Goal: Task Accomplishment & Management: Use online tool/utility

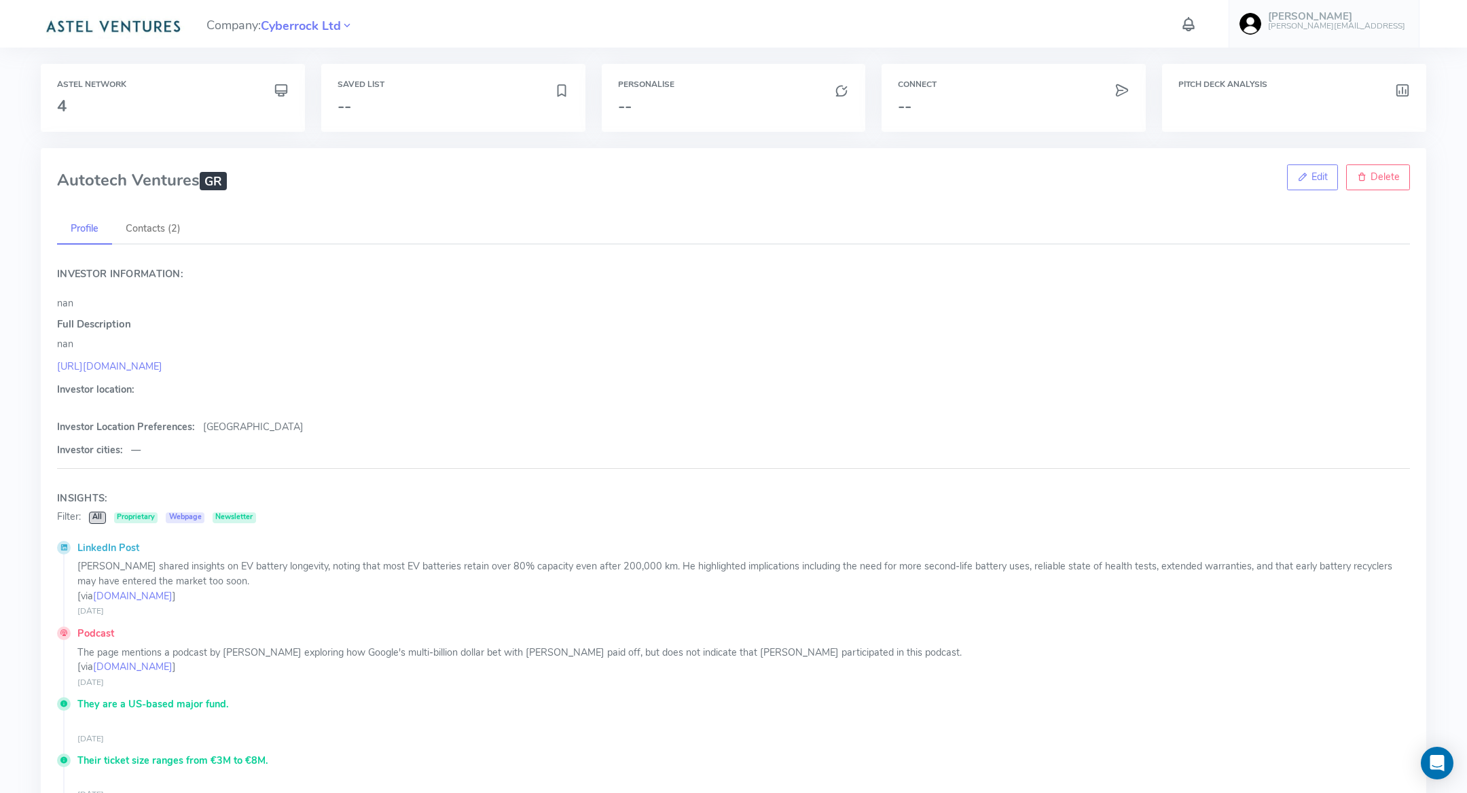
click at [154, 28] on img at bounding box center [113, 25] width 144 height 27
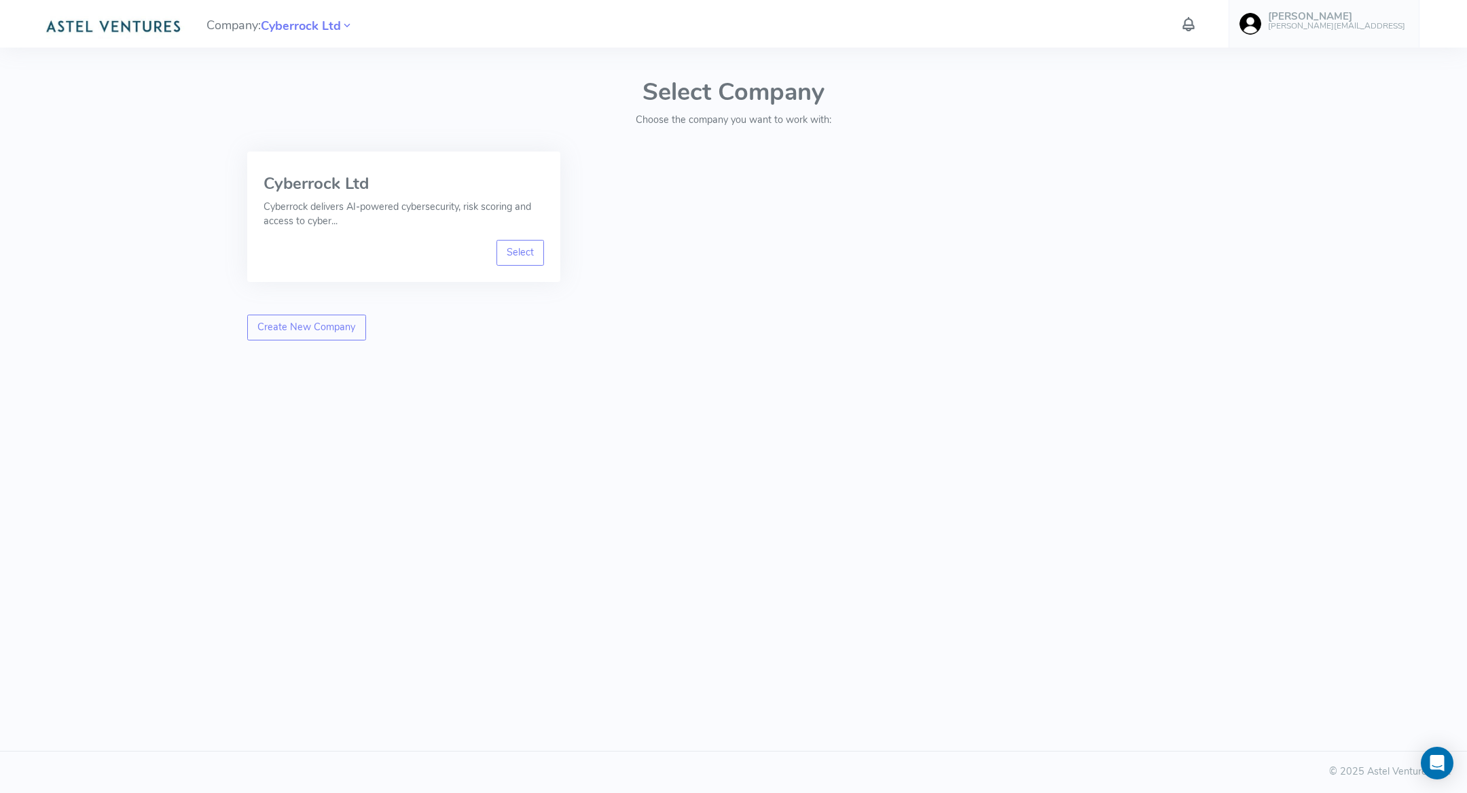
click at [1343, 30] on h6 "[PERSON_NAME][EMAIL_ADDRESS]" at bounding box center [1336, 26] width 137 height 9
click at [1340, 257] on link "Logout" at bounding box center [1341, 254] width 168 height 24
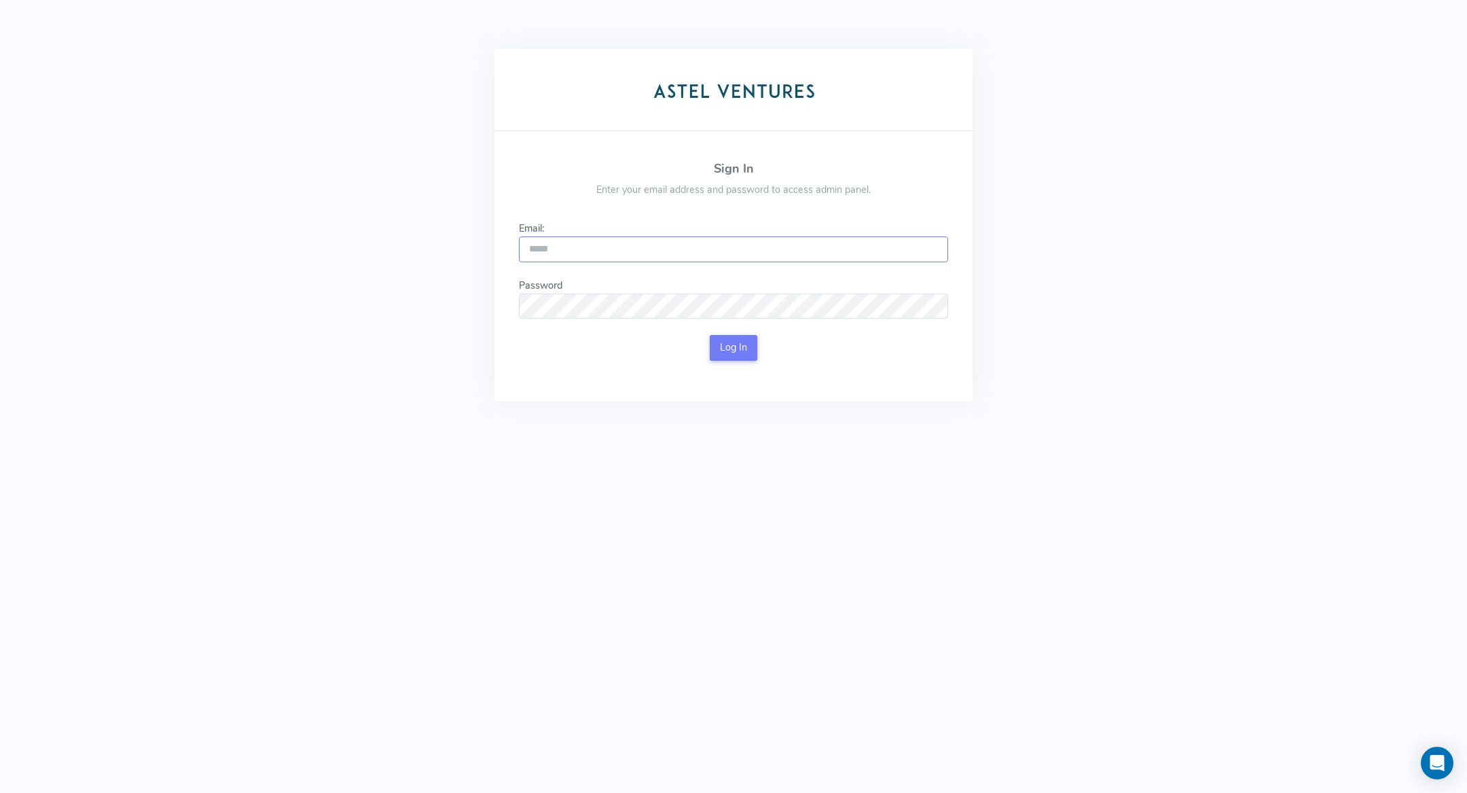
click at [738, 244] on input "Email:" at bounding box center [733, 249] width 429 height 26
type input "*"
type input "**********"
click at [711, 344] on button "Log In" at bounding box center [734, 348] width 48 height 26
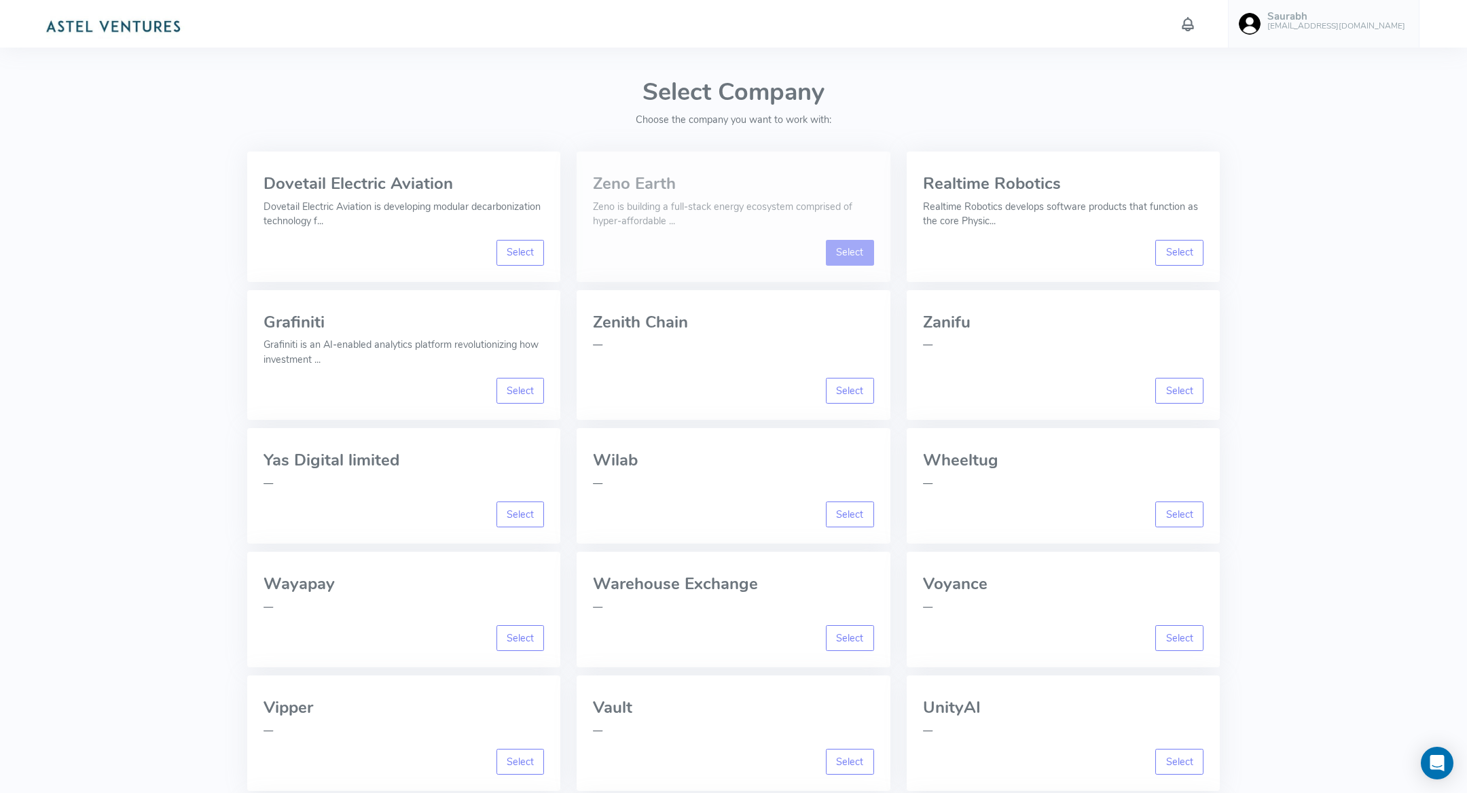
click at [848, 251] on link "Select" at bounding box center [850, 253] width 48 height 26
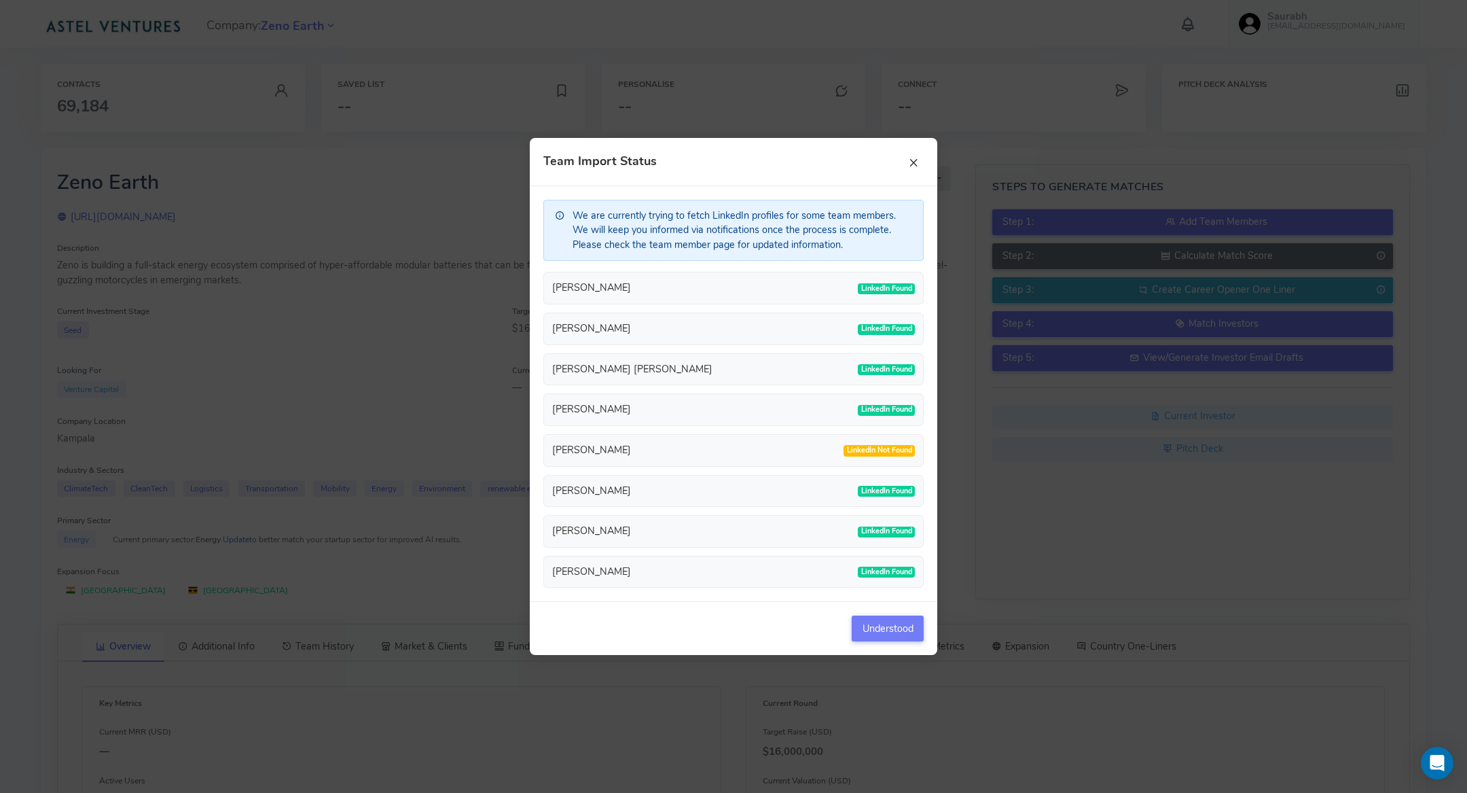
click at [922, 165] on button "×" at bounding box center [913, 161] width 20 height 20
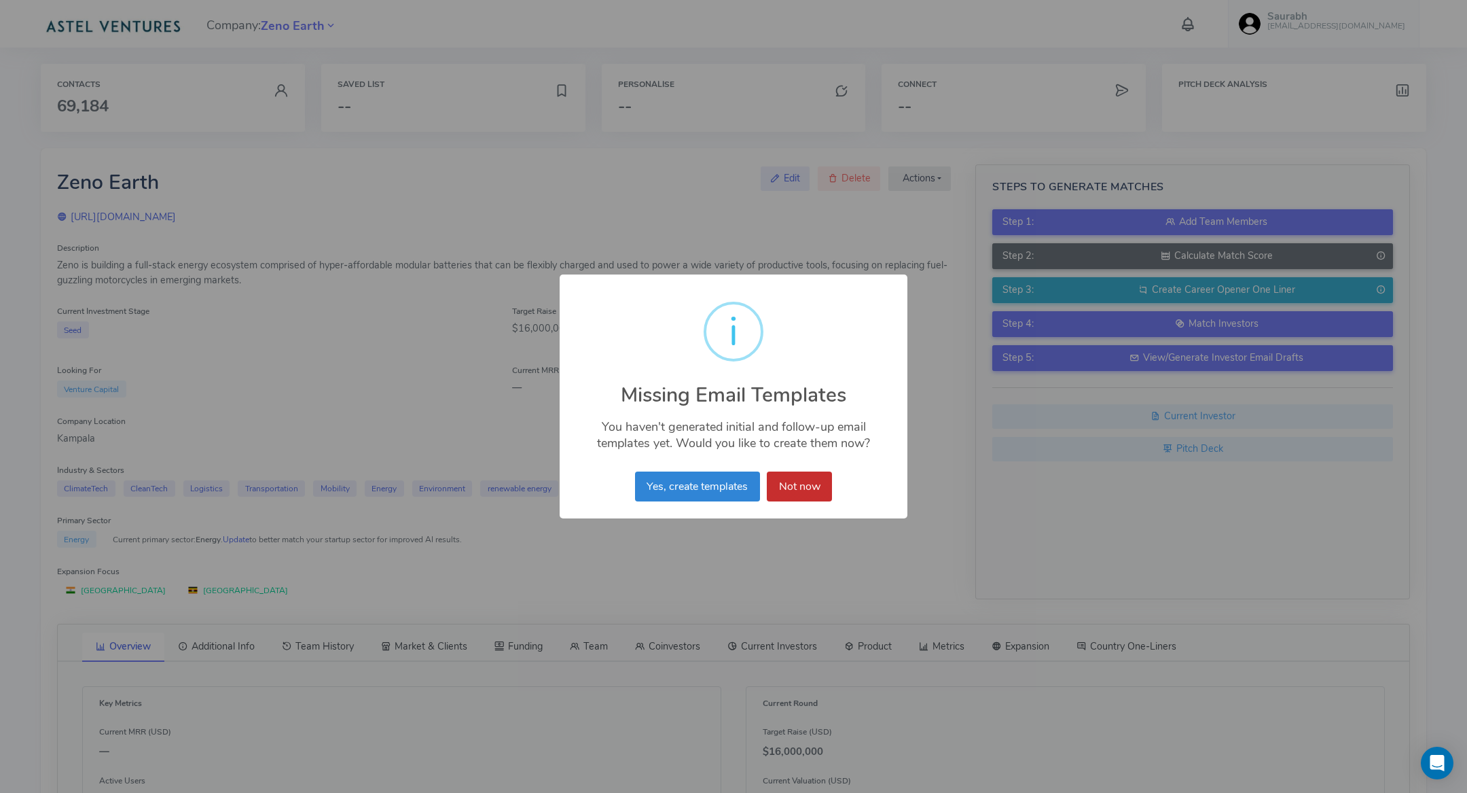
click at [814, 476] on button "Not now" at bounding box center [799, 486] width 65 height 30
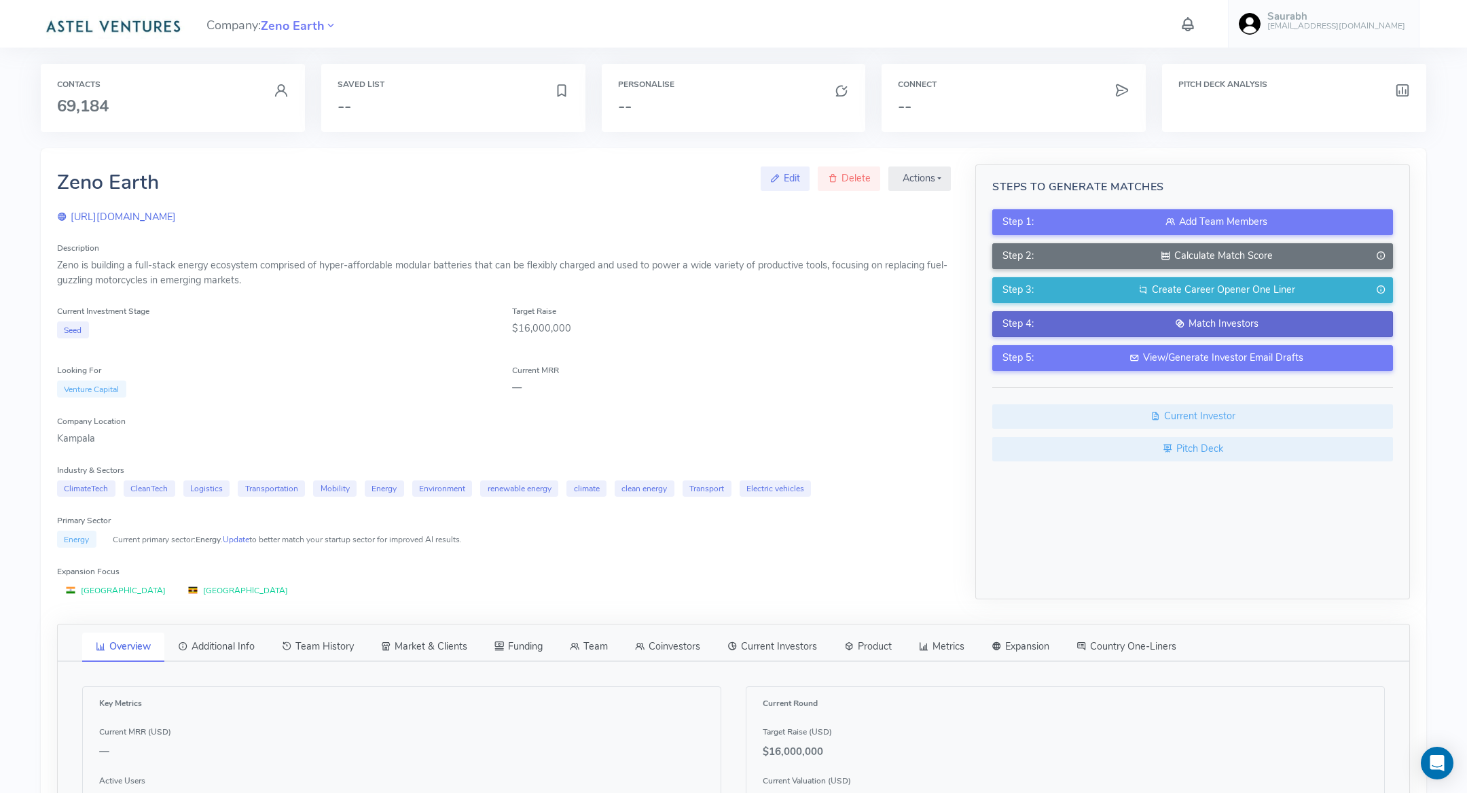
click at [1141, 326] on div "Match Investors" at bounding box center [1216, 324] width 332 height 15
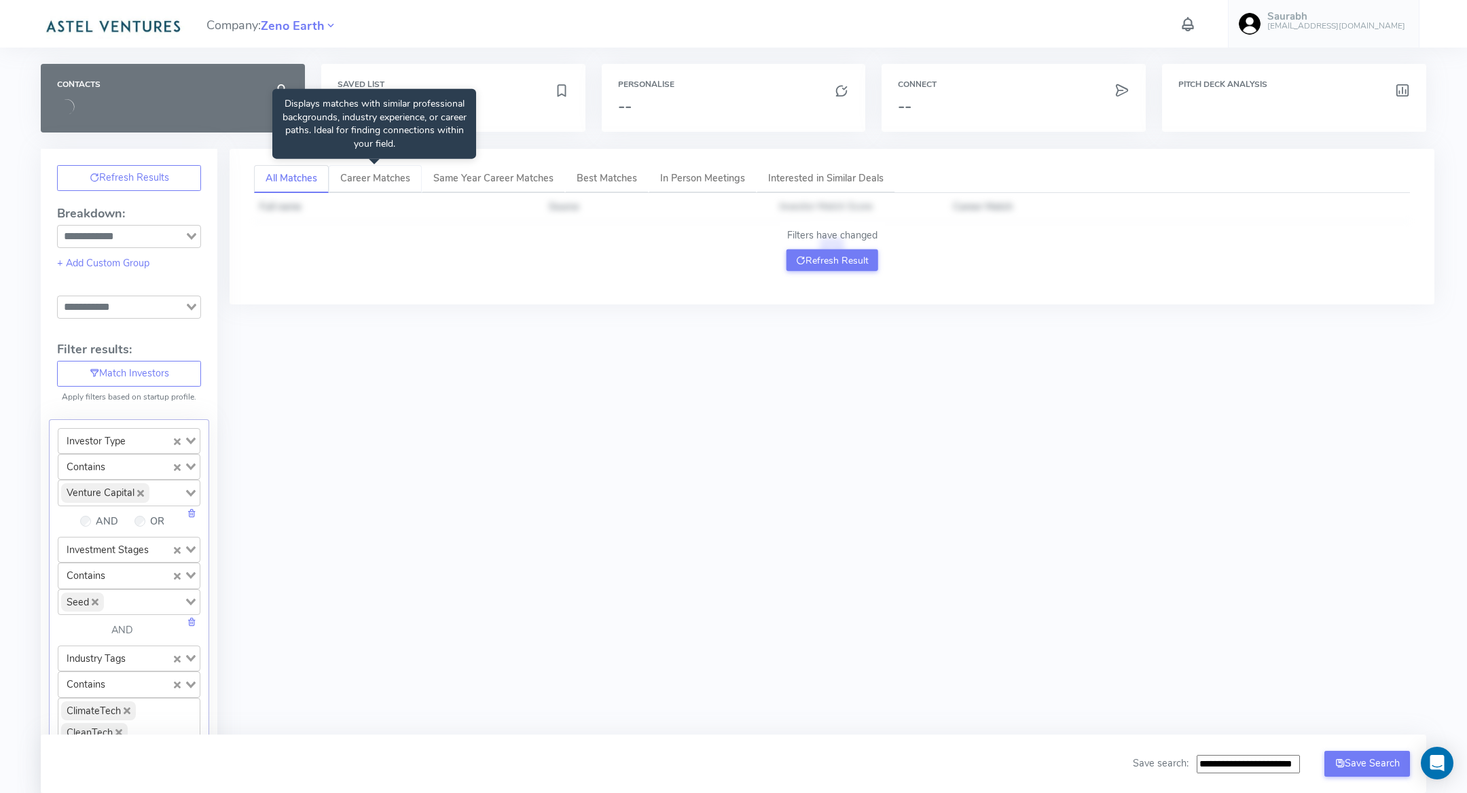
click at [382, 181] on link "Career Matches" at bounding box center [375, 179] width 93 height 28
type input "**********"
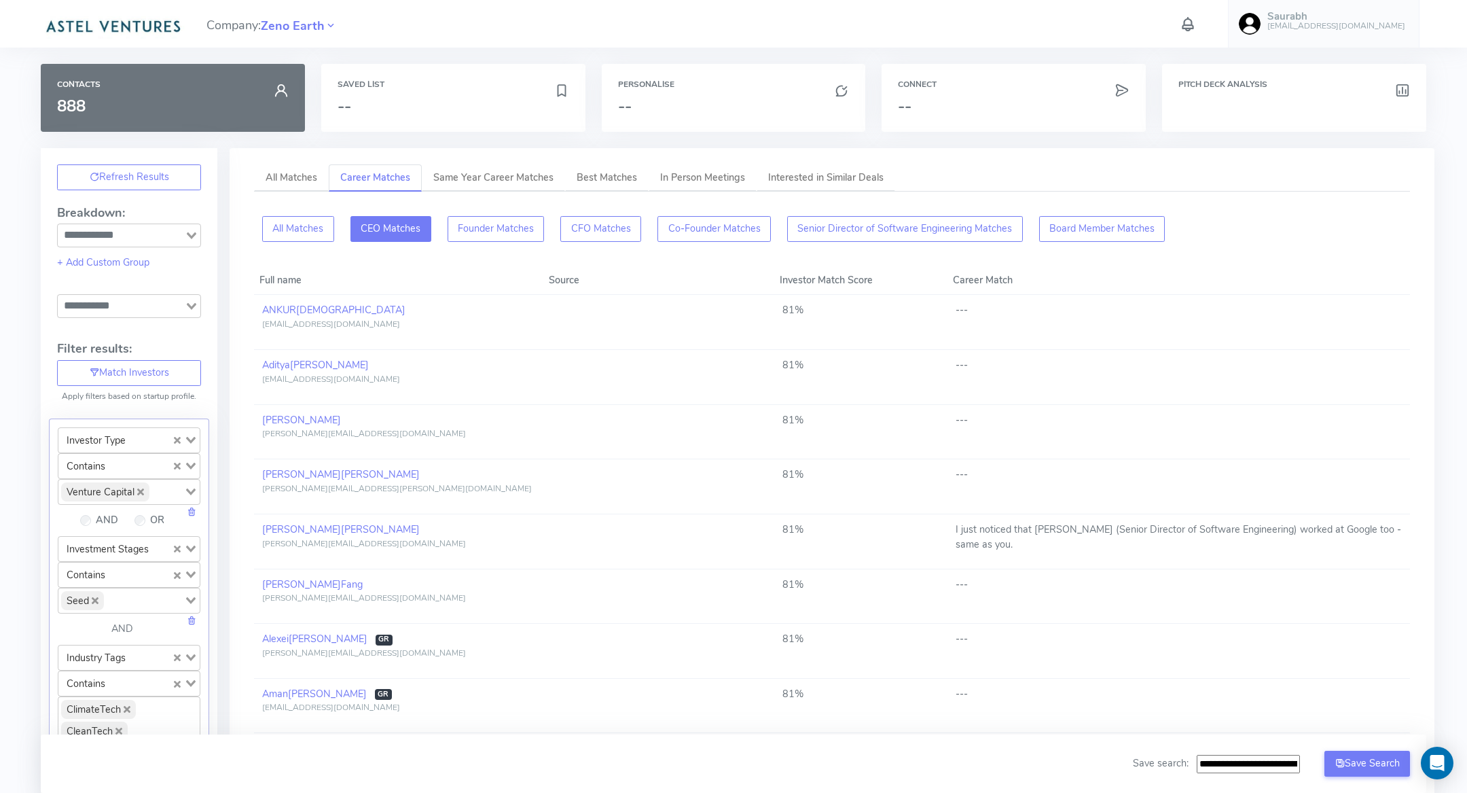
click at [448, 227] on button "CEO Matches" at bounding box center [496, 229] width 97 height 26
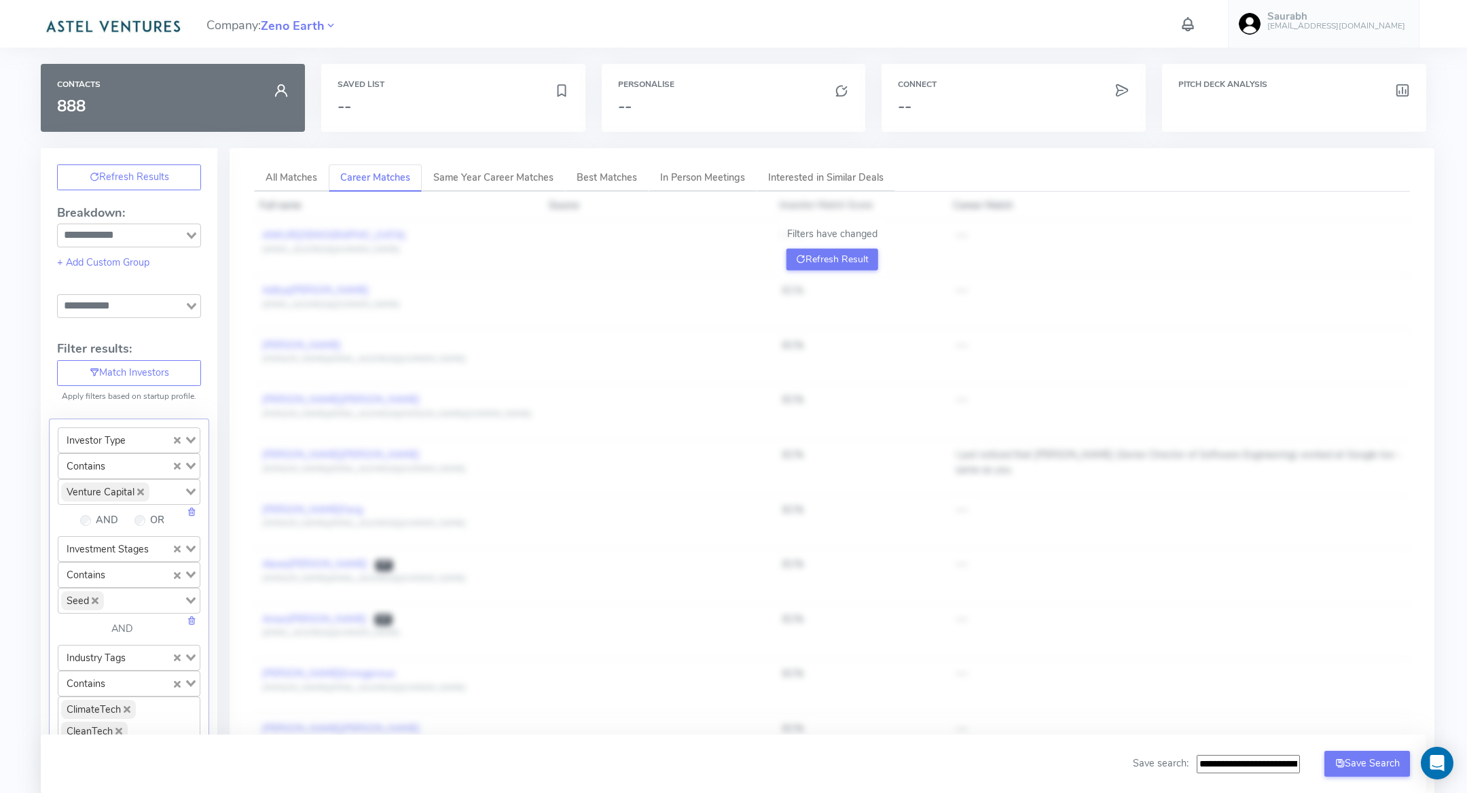
click at [844, 245] on div "Filters have changed Refresh Result" at bounding box center [832, 248] width 105 height 57
click at [840, 256] on button "Refresh Result" at bounding box center [833, 260] width 92 height 22
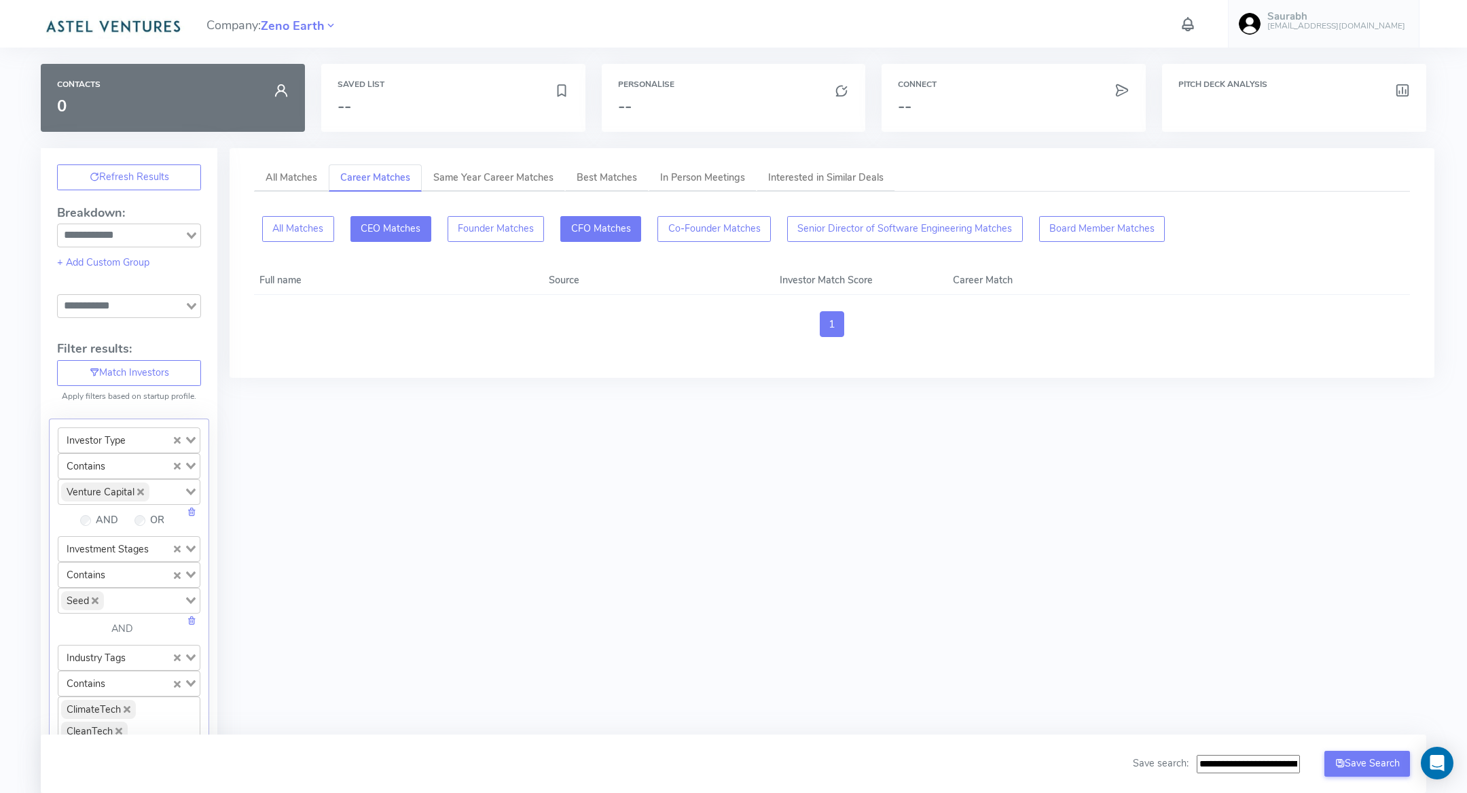
click at [658, 231] on button "CFO Matches" at bounding box center [714, 229] width 113 height 26
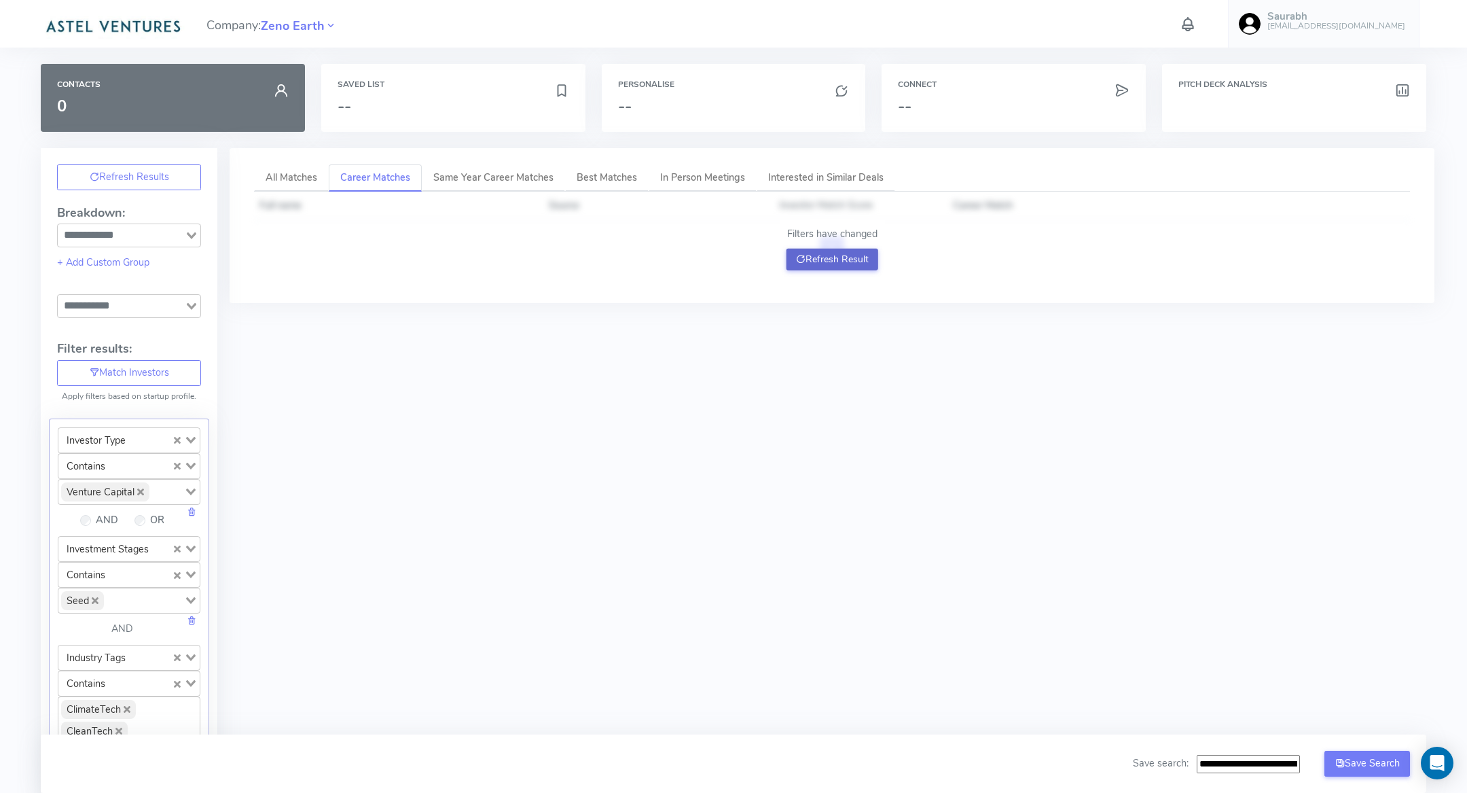
click at [826, 268] on button "Refresh Result" at bounding box center [833, 260] width 92 height 22
